Goal: Find specific page/section

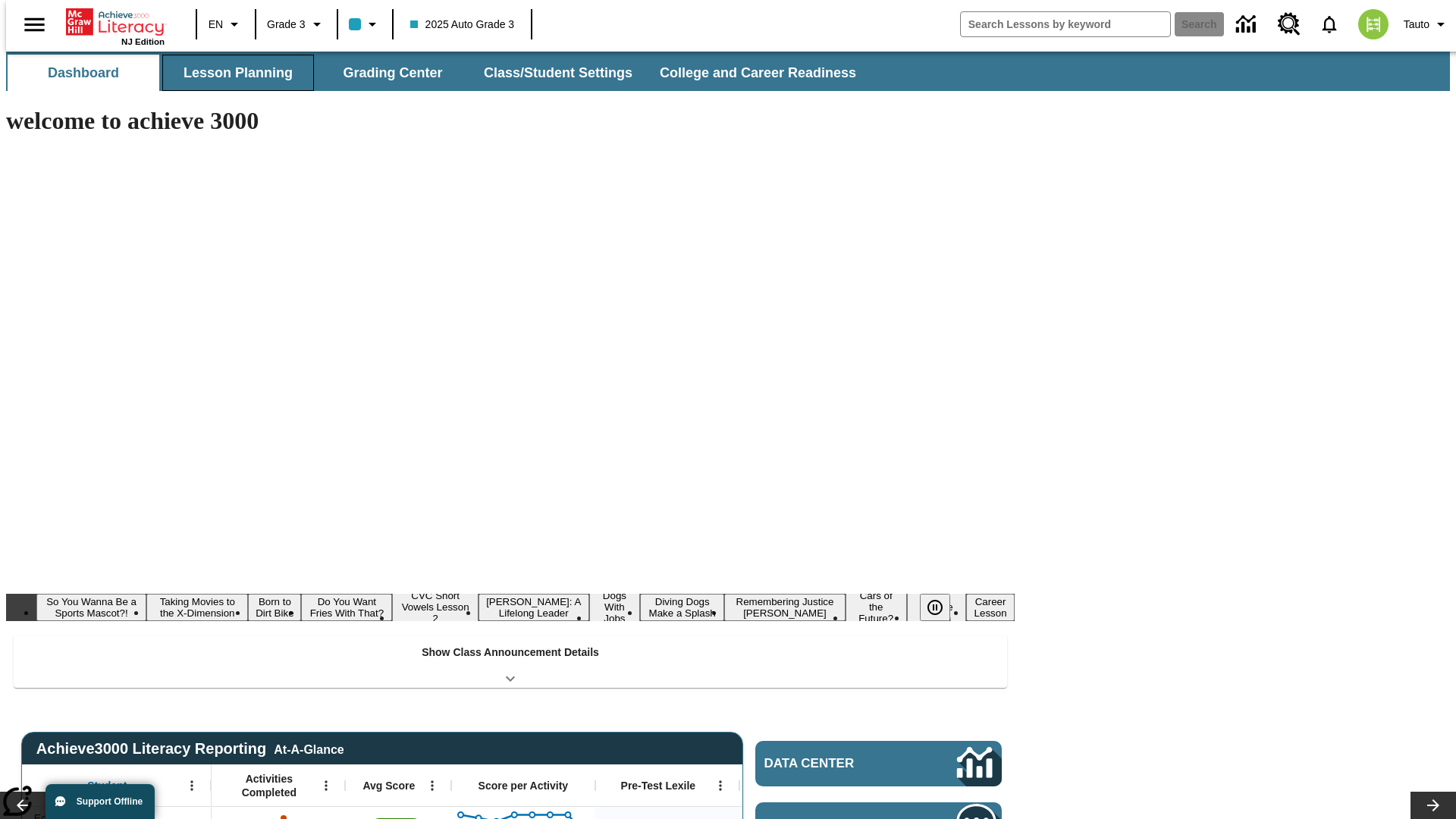
click at [232, 73] on button "Lesson Planning" at bounding box center [238, 72] width 152 height 36
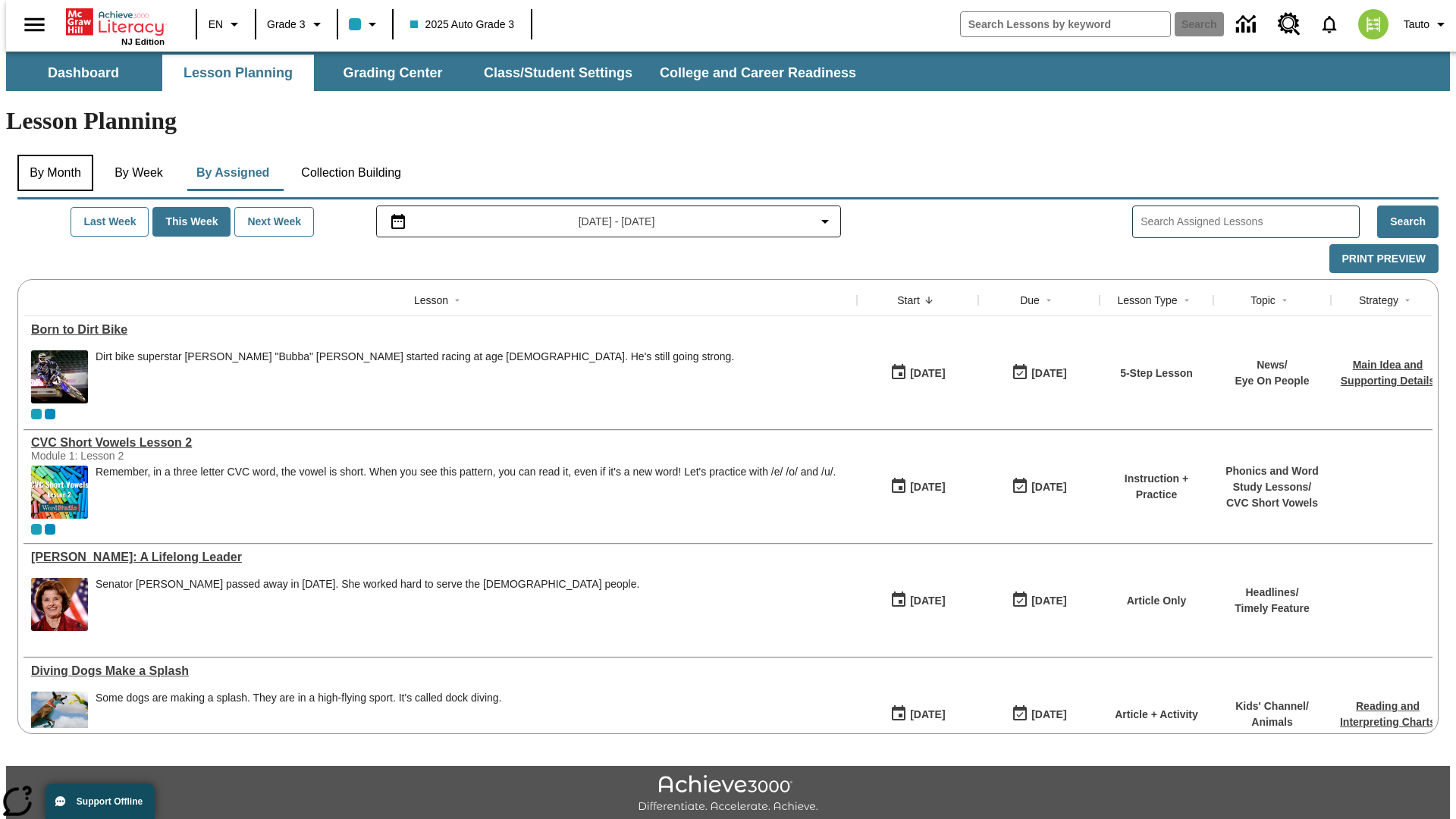
click at [51, 155] on button "By Month" at bounding box center [56, 173] width 76 height 36
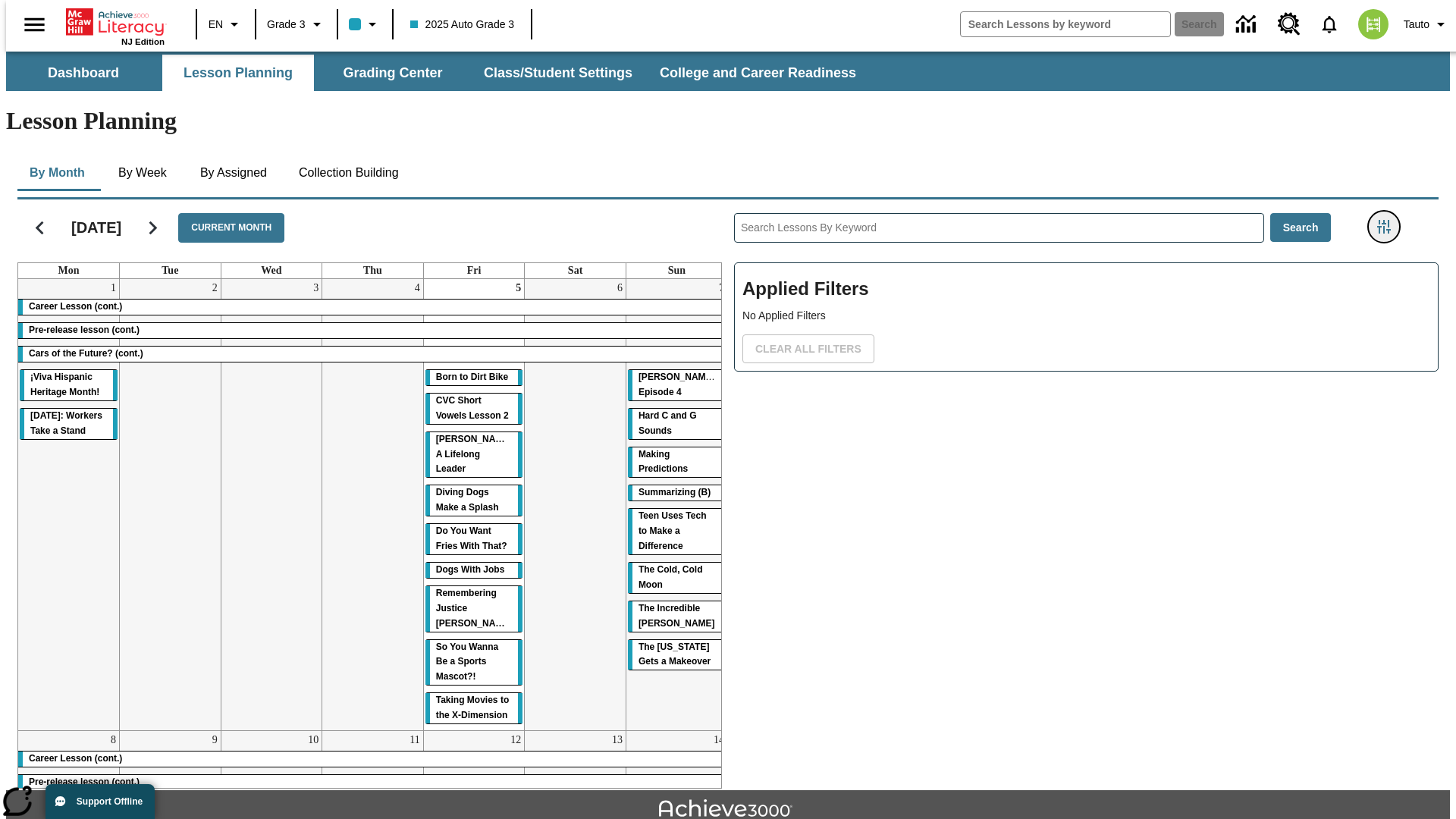
click at [1389, 220] on icon "Filters Side menu" at bounding box center [1384, 227] width 14 height 14
